Goal: Task Accomplishment & Management: Manage account settings

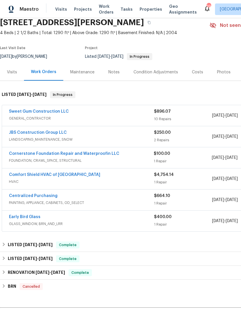
scroll to position [25, 0]
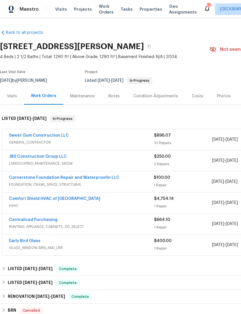
scroll to position [0, 0]
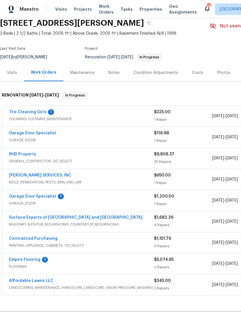
scroll to position [23, 0]
click at [25, 112] on link "The Cleaning Girls" at bounding box center [28, 112] width 38 height 4
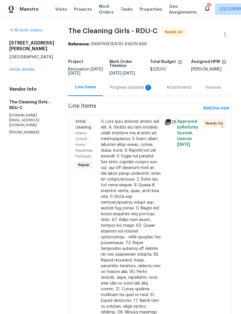
click at [143, 90] on div "Progress Updates 1" at bounding box center [131, 88] width 43 height 6
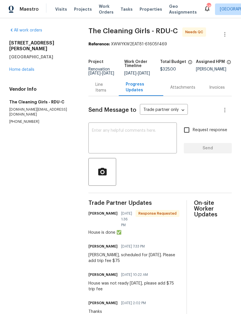
click at [101, 92] on div "Line Items" at bounding box center [103, 88] width 16 height 12
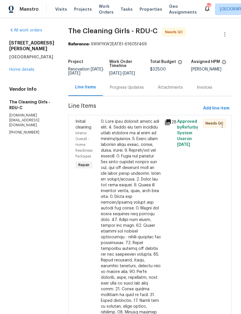
click at [129, 157] on div at bounding box center [131, 258] width 60 height 278
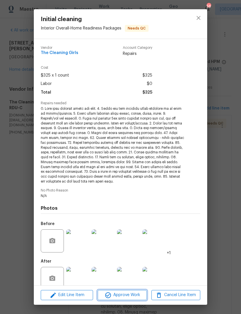
click at [134, 296] on span "Approve Work" at bounding box center [121, 295] width 45 height 7
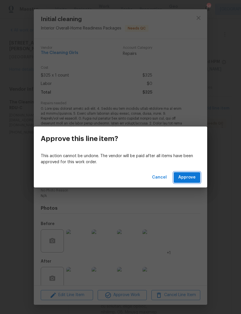
click at [190, 178] on span "Approve" at bounding box center [186, 177] width 17 height 7
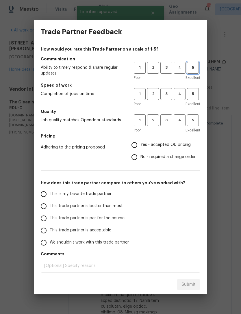
click at [192, 73] on button "5" at bounding box center [193, 68] width 12 height 12
click at [195, 93] on span "5" at bounding box center [193, 94] width 11 height 7
click at [195, 117] on button "5" at bounding box center [193, 120] width 12 height 12
click at [180, 147] on span "Yes - accepted OD pricing" at bounding box center [166, 145] width 50 height 6
click at [141, 147] on input "Yes - accepted OD pricing" at bounding box center [134, 145] width 12 height 12
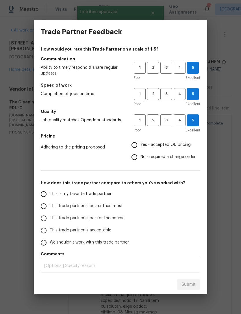
radio input "true"
click at [108, 193] on span "This is my favorite trade partner" at bounding box center [81, 194] width 62 height 6
click at [50, 193] on input "This is my favorite trade partner" at bounding box center [44, 194] width 12 height 12
click at [194, 282] on span "Submit" at bounding box center [189, 284] width 14 height 7
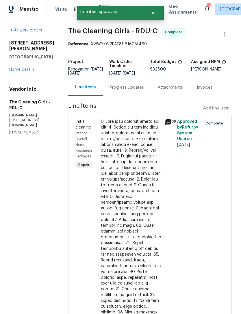
radio input "true"
radio input "false"
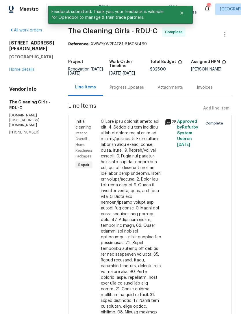
click at [21, 68] on link "Home details" at bounding box center [21, 70] width 25 height 4
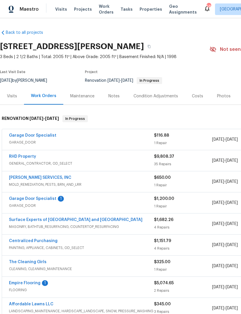
click at [25, 135] on link "Garage Door Specialist" at bounding box center [32, 136] width 47 height 4
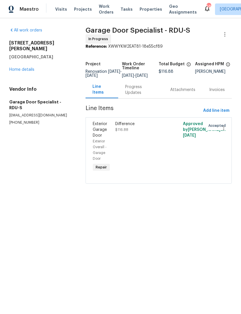
click at [15, 68] on link "Home details" at bounding box center [21, 70] width 25 height 4
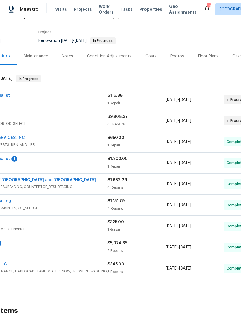
scroll to position [40, 41]
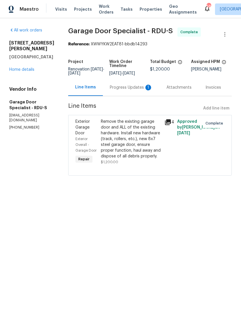
click at [125, 90] on div "Progress Updates 1" at bounding box center [131, 88] width 43 height 6
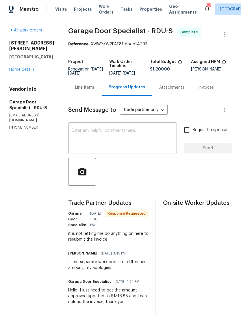
click at [127, 140] on textarea at bounding box center [123, 139] width 102 height 20
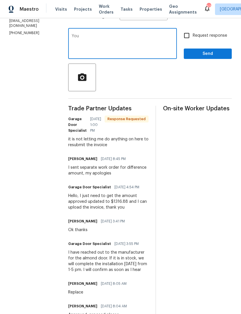
scroll to position [95, 0]
type textarea "You can’t"
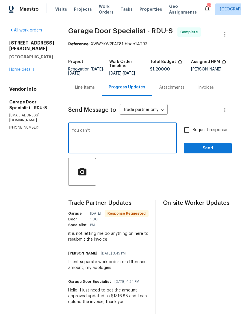
scroll to position [0, 0]
click at [17, 68] on link "Home details" at bounding box center [21, 70] width 25 height 4
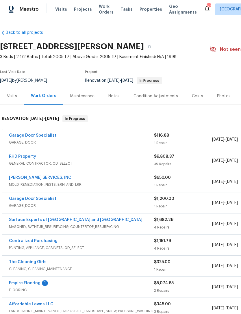
click at [27, 137] on link "Garage Door Specialist" at bounding box center [32, 136] width 47 height 4
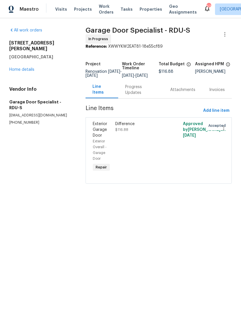
click at [24, 68] on link "Home details" at bounding box center [21, 70] width 25 height 4
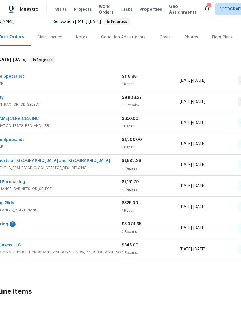
scroll to position [72, 19]
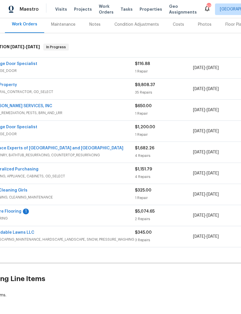
click at [14, 212] on link "Empire Flooring" at bounding box center [6, 212] width 32 height 4
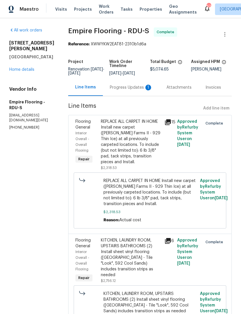
click at [130, 90] on div "Progress Updates 1" at bounding box center [131, 88] width 43 height 6
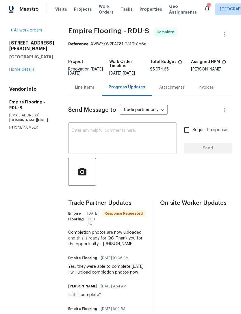
click at [19, 68] on link "Home details" at bounding box center [21, 70] width 25 height 4
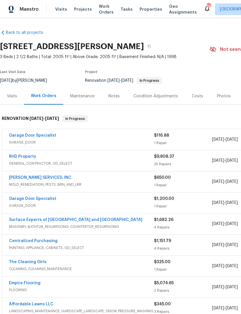
click at [41, 95] on div "Work Orders" at bounding box center [43, 96] width 25 height 6
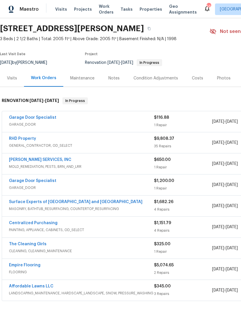
scroll to position [18, 0]
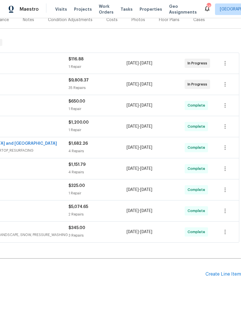
scroll to position [76, 86]
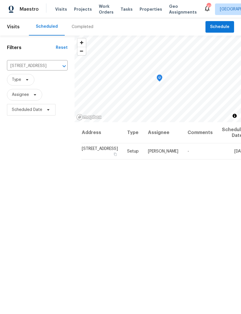
click at [33, 66] on input "[STREET_ADDRESS]" at bounding box center [29, 66] width 45 height 9
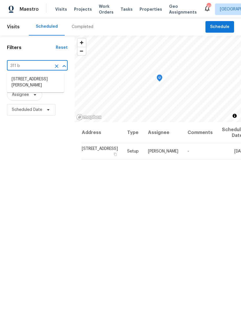
type input "311 bu"
click at [41, 84] on li "[STREET_ADDRESS][PERSON_NAME]" at bounding box center [35, 83] width 57 height 16
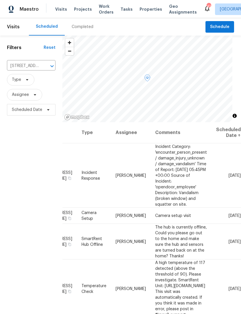
scroll to position [0, 45]
click at [0, 0] on icon at bounding box center [0, 0] width 0 height 0
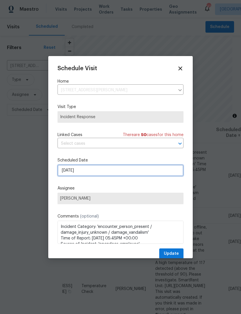
click at [118, 172] on input "[DATE]" at bounding box center [121, 171] width 126 height 12
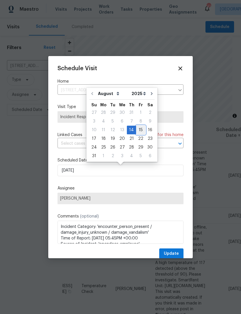
click at [139, 132] on div "15" at bounding box center [140, 130] width 9 height 8
type input "[DATE]"
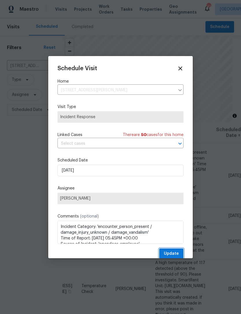
click at [177, 254] on span "Update" at bounding box center [171, 253] width 15 height 7
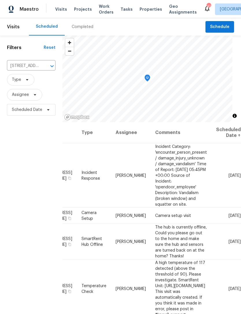
click at [0, 0] on div at bounding box center [0, 0] width 0 height 0
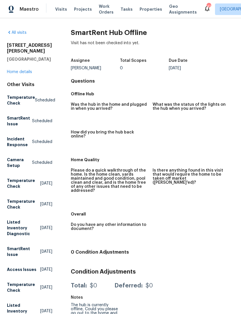
click at [63, 11] on span "Visits" at bounding box center [61, 9] width 12 height 6
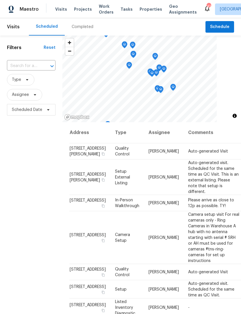
click at [27, 69] on input "text" at bounding box center [23, 66] width 32 height 9
type input "311 bu"
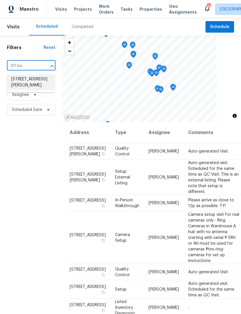
click at [20, 79] on li "[STREET_ADDRESS][PERSON_NAME]" at bounding box center [31, 83] width 48 height 16
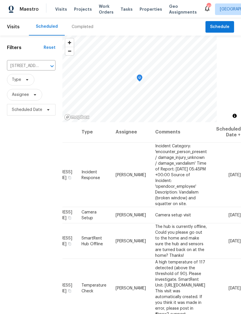
scroll to position [1, 45]
click at [0, 0] on icon at bounding box center [0, 0] width 0 height 0
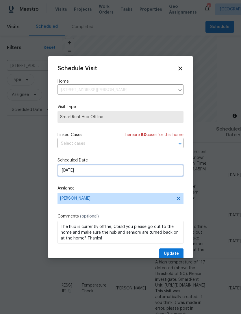
click at [136, 169] on input "8/15/2025" at bounding box center [121, 171] width 126 height 12
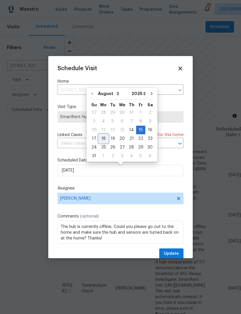
click at [102, 137] on div "18" at bounding box center [103, 139] width 9 height 8
type input "8/18/2025"
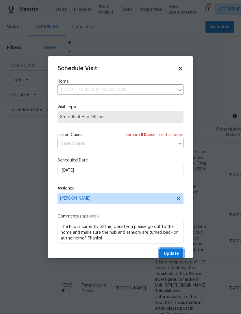
click at [176, 255] on span "Update" at bounding box center [171, 253] width 15 height 7
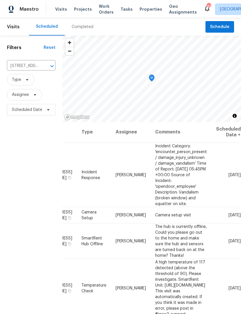
click at [28, 65] on input "[STREET_ADDRESS][PERSON_NAME]" at bounding box center [23, 66] width 32 height 9
type input "newberr"
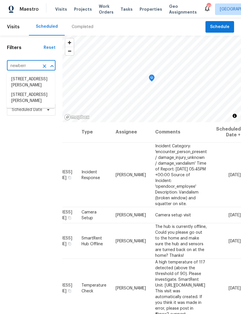
click at [25, 86] on li "228 Newberry Ln, Durham, NC 27703" at bounding box center [31, 83] width 48 height 16
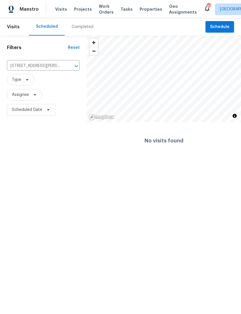
click at [21, 69] on input "228 Newberry Ln, Durham, NC 27703" at bounding box center [35, 66] width 57 height 9
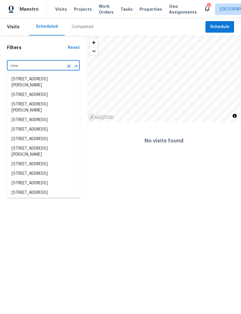
type input "newb"
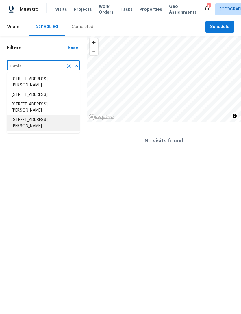
click at [23, 129] on li "218 Newberry Ln, Durham, NC 27703" at bounding box center [43, 123] width 73 height 16
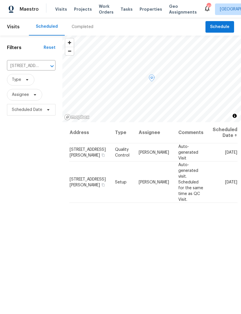
click at [0, 0] on icon at bounding box center [0, 0] width 0 height 0
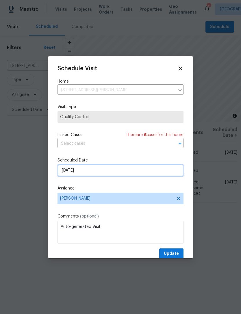
click at [122, 175] on input "8/14/2025" at bounding box center [121, 171] width 126 height 12
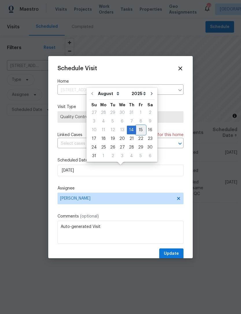
click at [140, 132] on div "15" at bounding box center [140, 130] width 9 height 8
type input "8/15/2025"
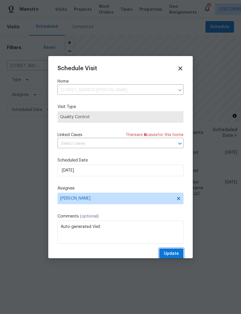
click at [175, 257] on span "Update" at bounding box center [171, 253] width 15 height 7
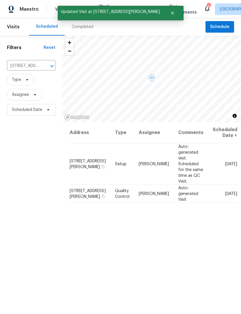
click at [0, 0] on icon at bounding box center [0, 0] width 0 height 0
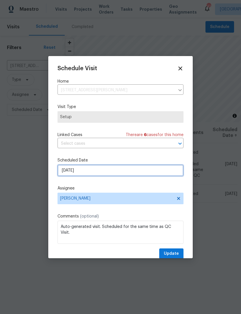
click at [110, 171] on input "8/14/2025" at bounding box center [121, 171] width 126 height 12
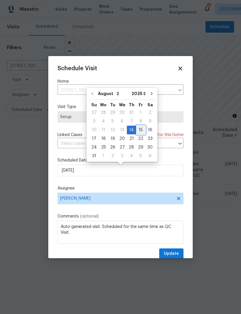
click at [137, 130] on div "15" at bounding box center [140, 130] width 9 height 8
type input "8/15/2025"
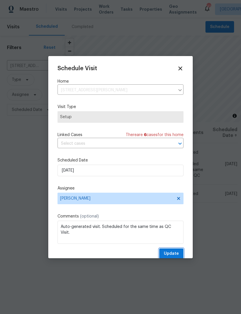
click at [178, 255] on span "Update" at bounding box center [171, 253] width 15 height 7
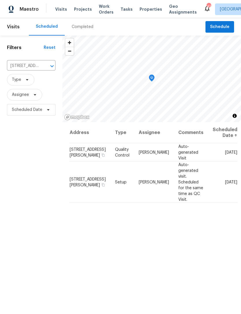
click at [27, 65] on input "218 Newberry Ln, Durham, NC 27703" at bounding box center [23, 66] width 32 height 9
type input "2"
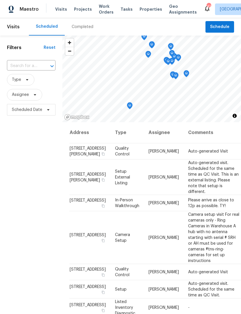
click at [22, 66] on input "text" at bounding box center [23, 66] width 32 height 9
type input "orange"
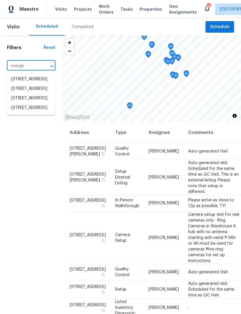
click at [21, 103] on li "225 W Orange St, Hillsborough, NC 27278" at bounding box center [31, 99] width 48 height 10
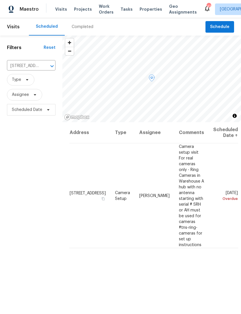
click at [0, 0] on icon at bounding box center [0, 0] width 0 height 0
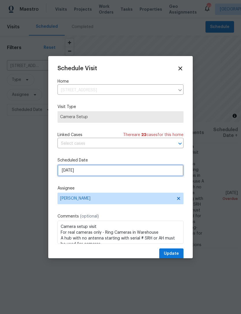
click at [102, 173] on input "8/13/2025" at bounding box center [121, 171] width 126 height 12
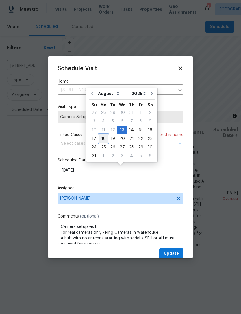
click at [105, 138] on div "18" at bounding box center [103, 139] width 9 height 8
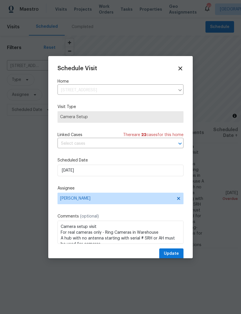
type input "8/18/2025"
click at [176, 256] on span "Update" at bounding box center [171, 253] width 15 height 7
